Goal: Check status: Check status

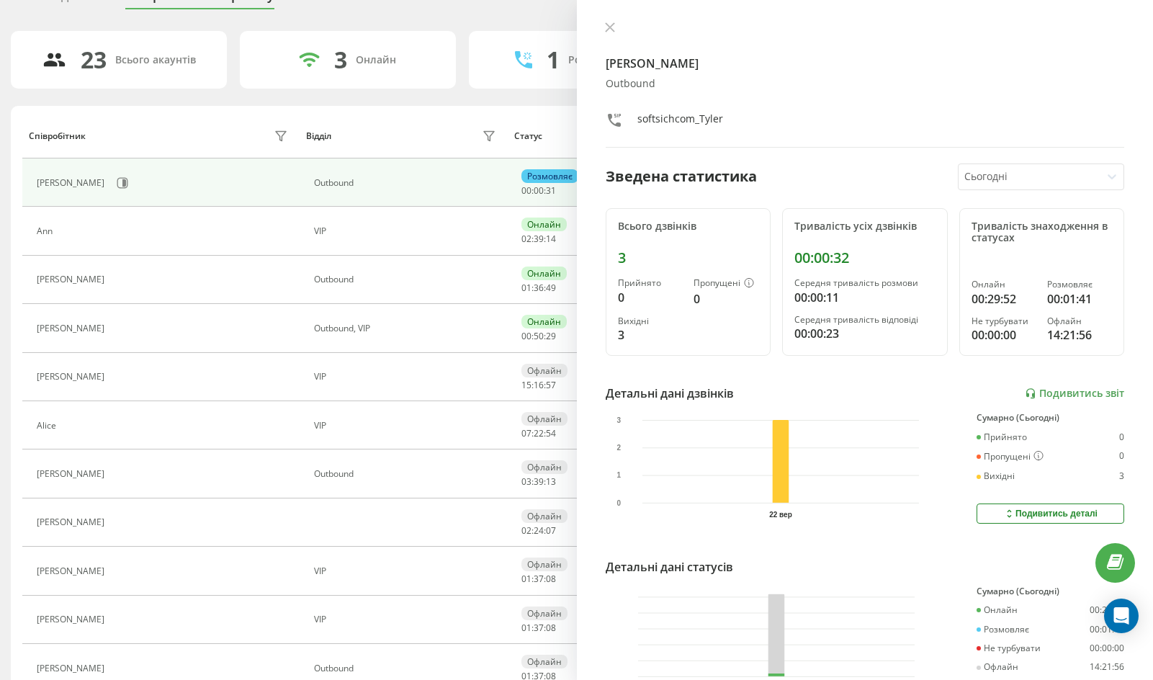
click at [621, 20] on div "[PERSON_NAME] softsichcom_Tyler Зведена статистика Сьогодні Всього дзвінків 3 П…" at bounding box center [865, 340] width 577 height 680
click at [616, 24] on button at bounding box center [610, 29] width 19 height 14
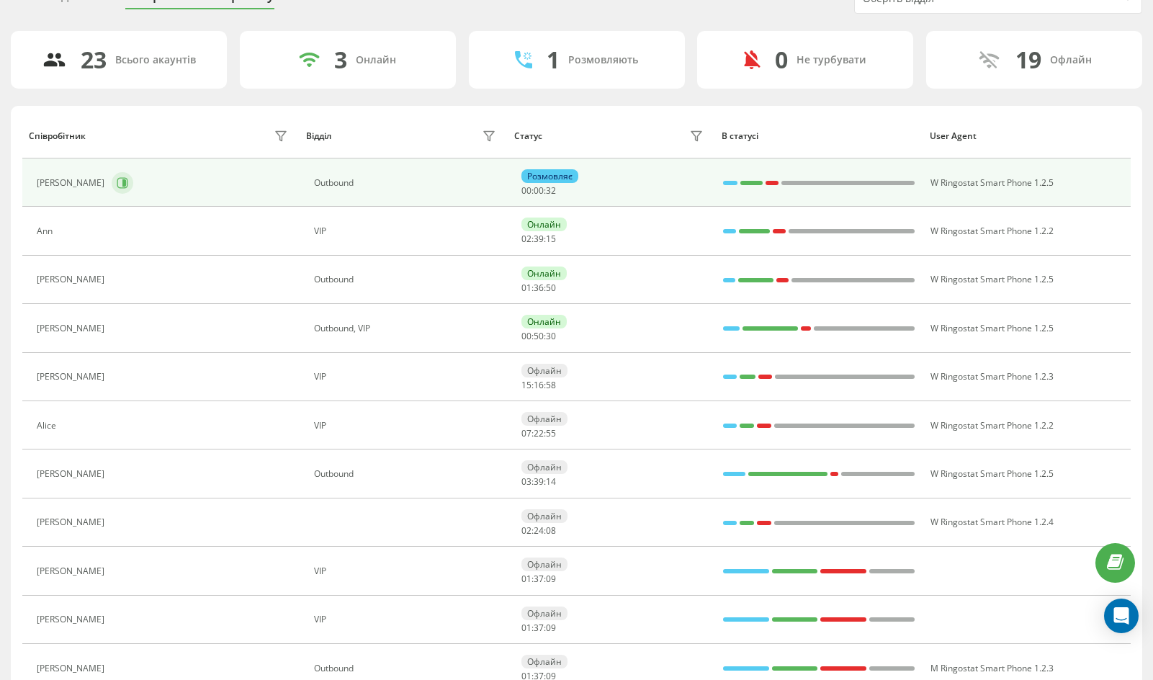
click at [122, 184] on icon at bounding box center [124, 182] width 4 height 7
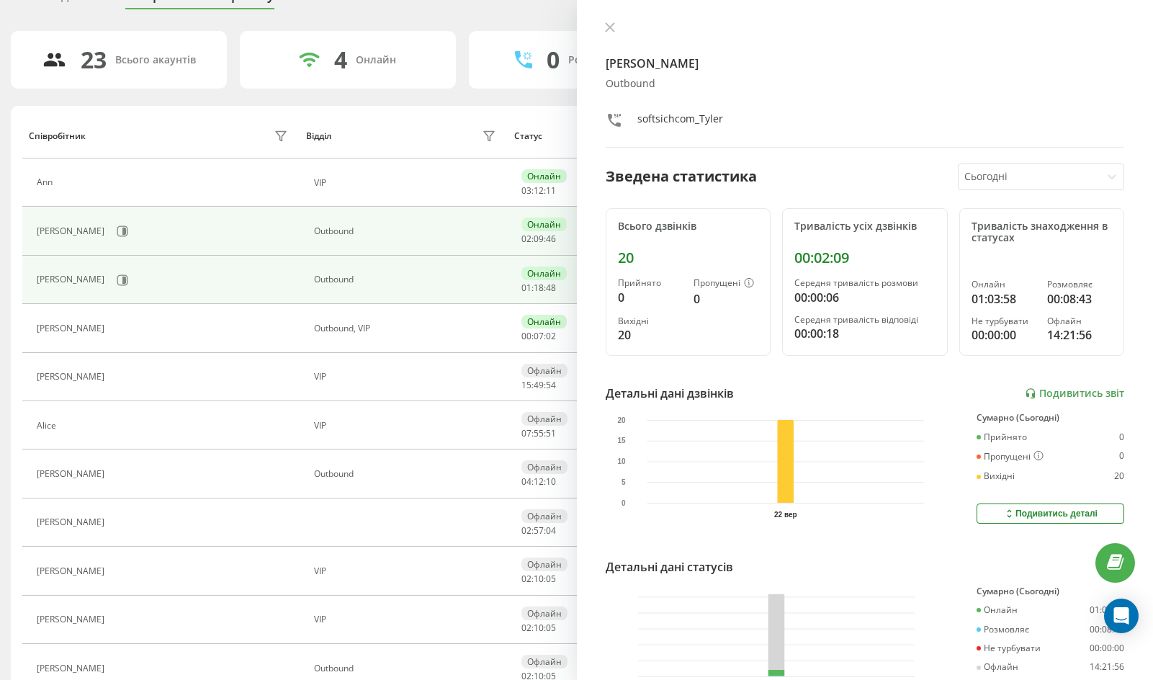
click at [76, 246] on td "[PERSON_NAME]" at bounding box center [160, 231] width 277 height 48
click at [122, 230] on icon at bounding box center [124, 231] width 4 height 7
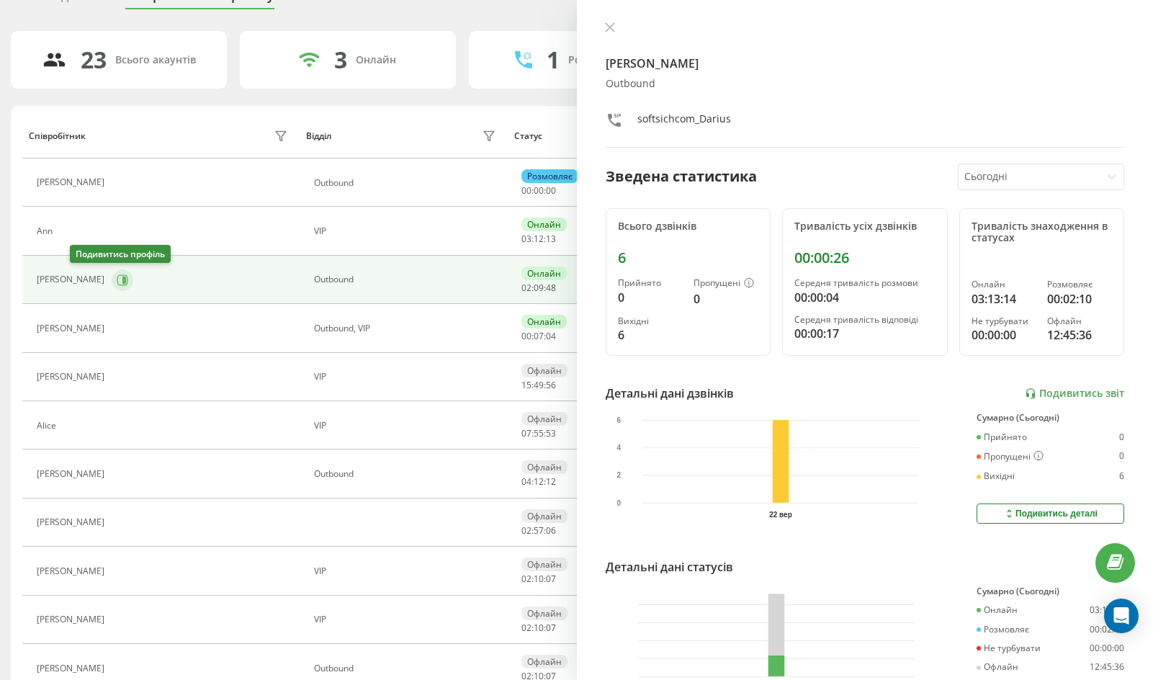
click at [112, 277] on button at bounding box center [123, 280] width 22 height 22
click at [117, 280] on icon at bounding box center [123, 280] width 12 height 12
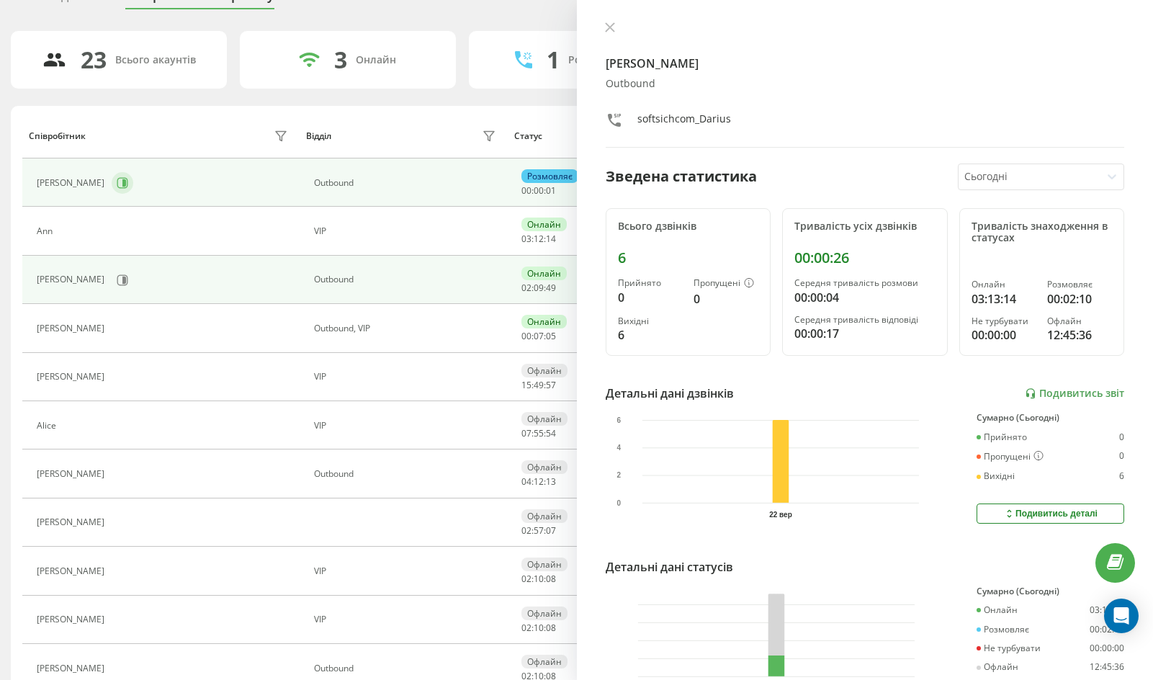
click at [117, 180] on icon at bounding box center [123, 183] width 12 height 12
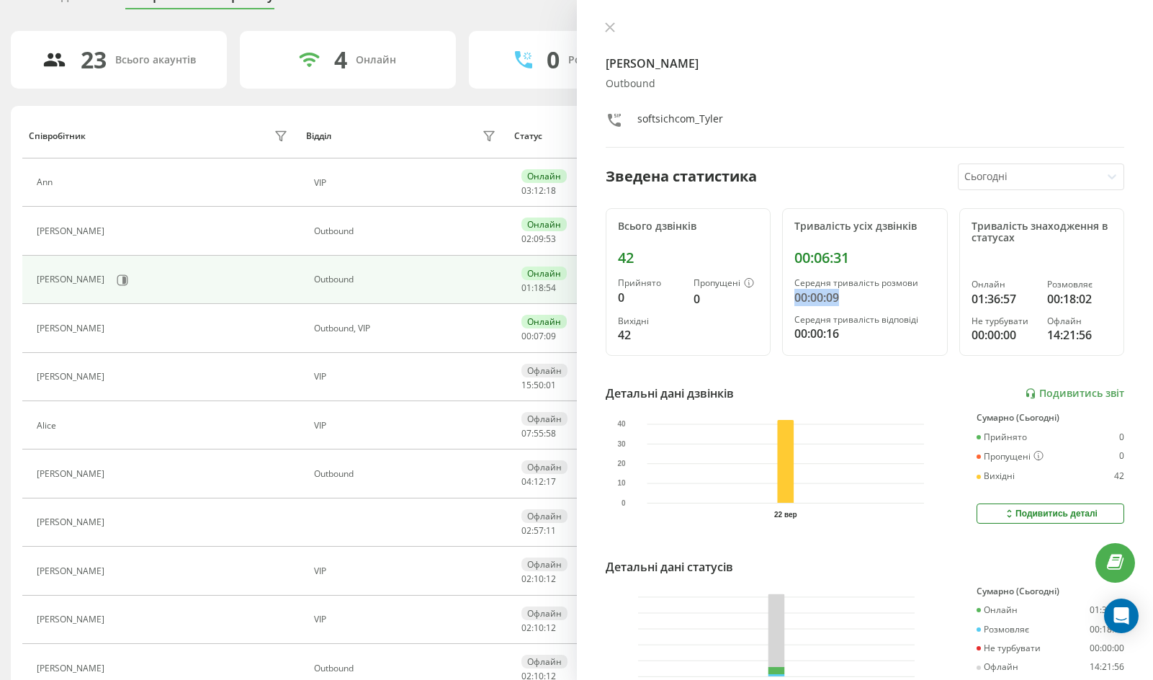
drag, startPoint x: 795, startPoint y: 299, endPoint x: 895, endPoint y: 304, distance: 99.5
click at [895, 304] on div "Тривалість усіх дзвінків 00:06:31 Середня тривалість розмови 00:00:09 Середня т…" at bounding box center [865, 282] width 166 height 148
click at [870, 303] on div "00:00:09" at bounding box center [865, 297] width 141 height 17
click at [611, 32] on button at bounding box center [610, 29] width 19 height 14
